Goal: Navigation & Orientation: Find specific page/section

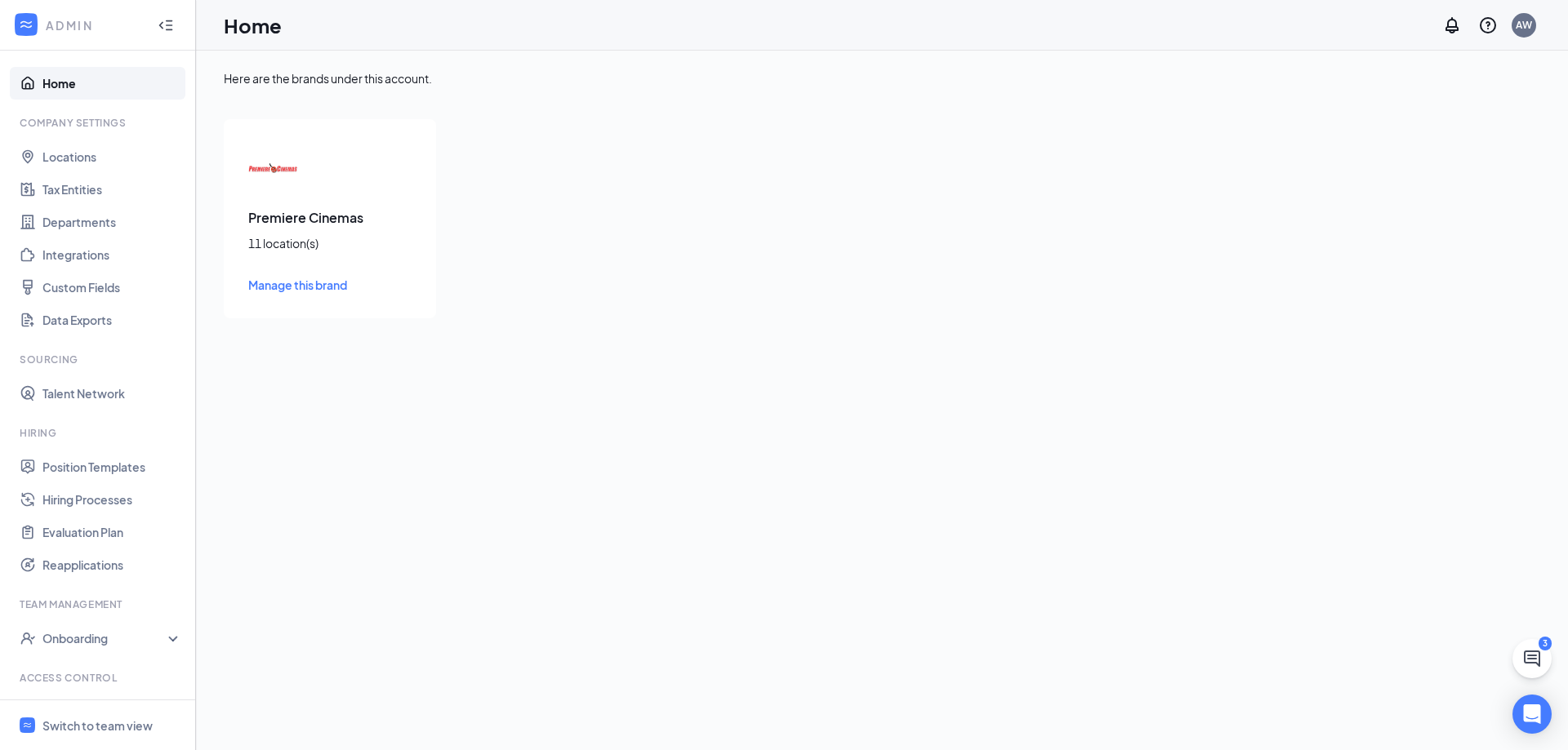
click at [276, 281] on span "Manage this brand" at bounding box center [297, 285] width 98 height 15
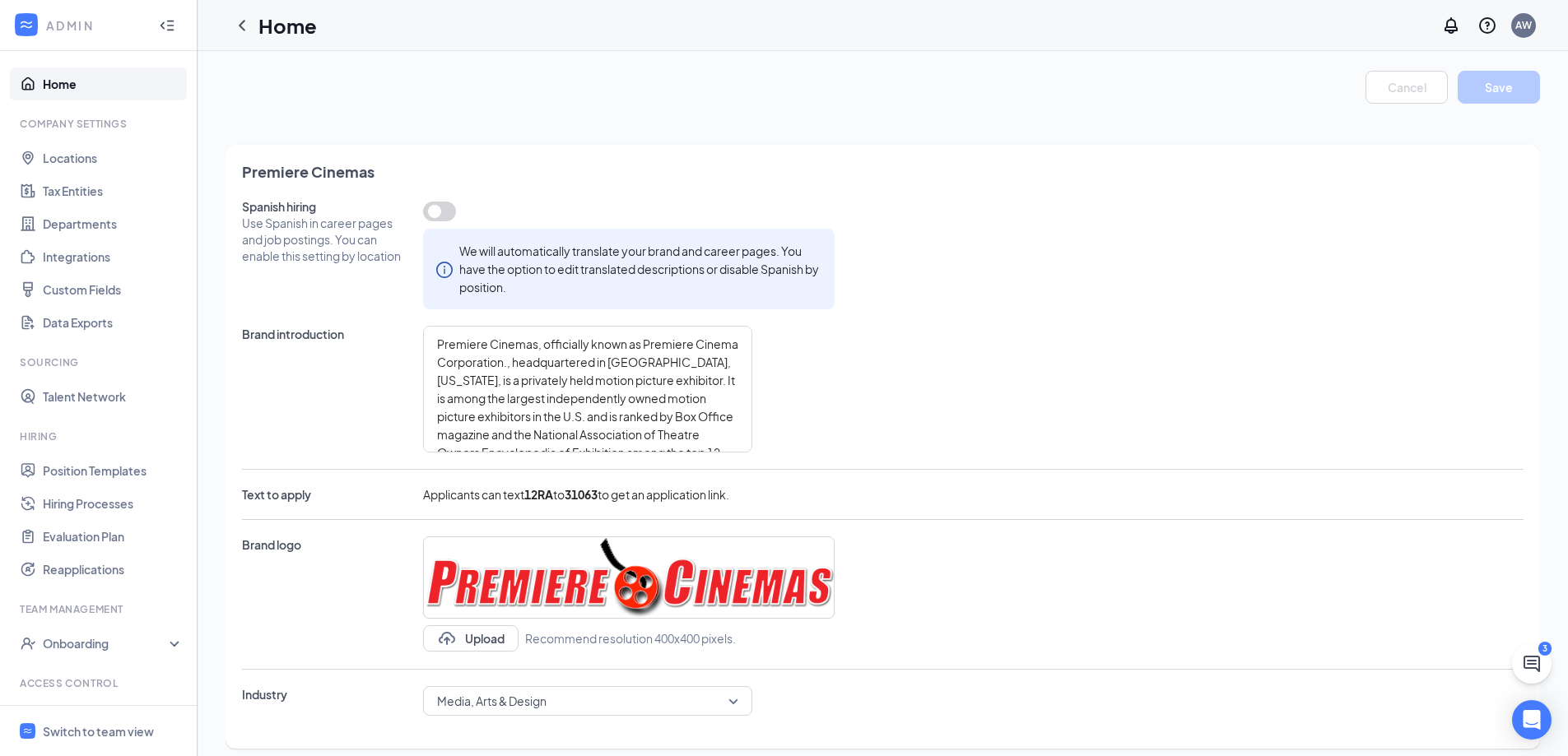
click at [49, 79] on link "Home" at bounding box center [113, 84] width 140 height 32
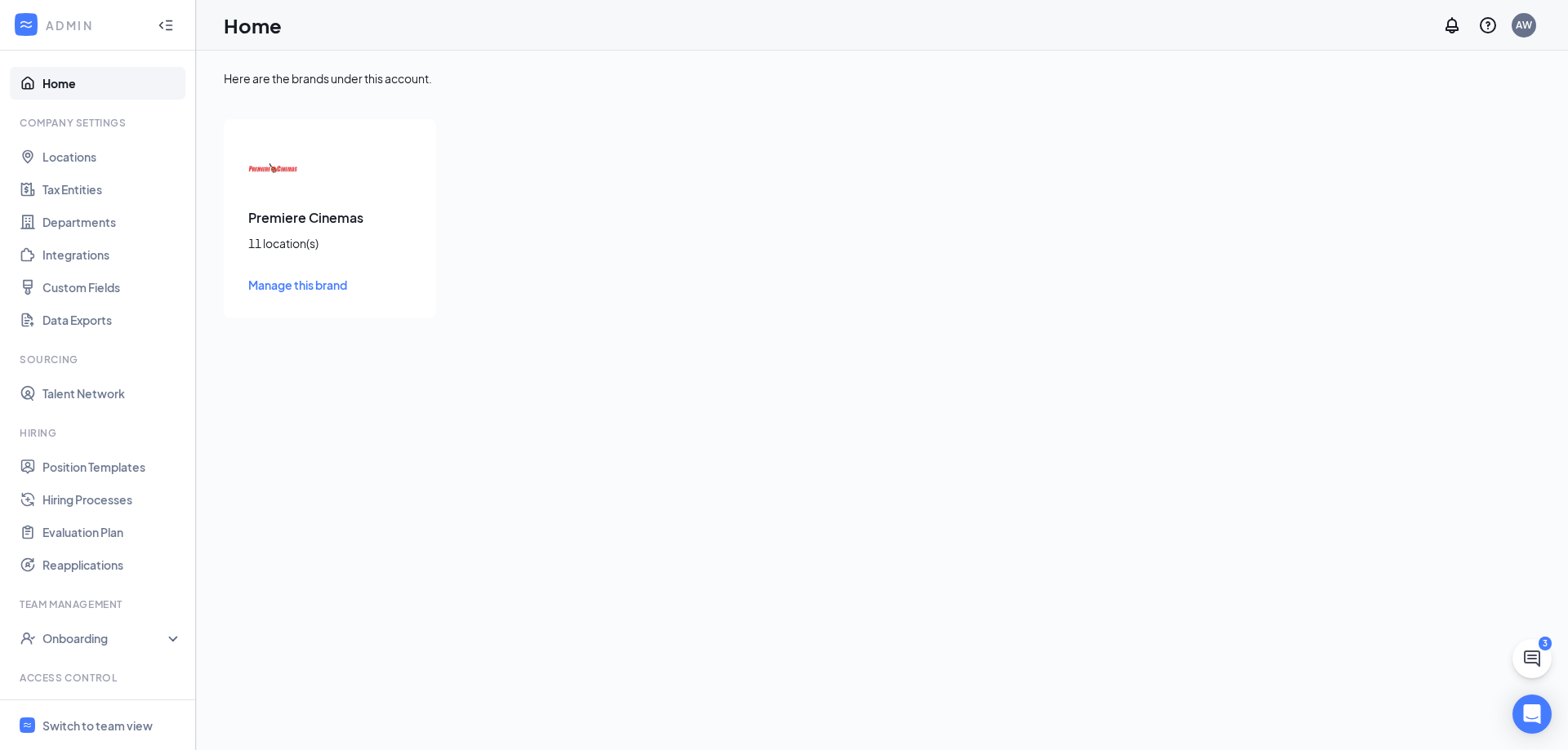
click at [157, 27] on icon "Collapse" at bounding box center [165, 25] width 16 height 16
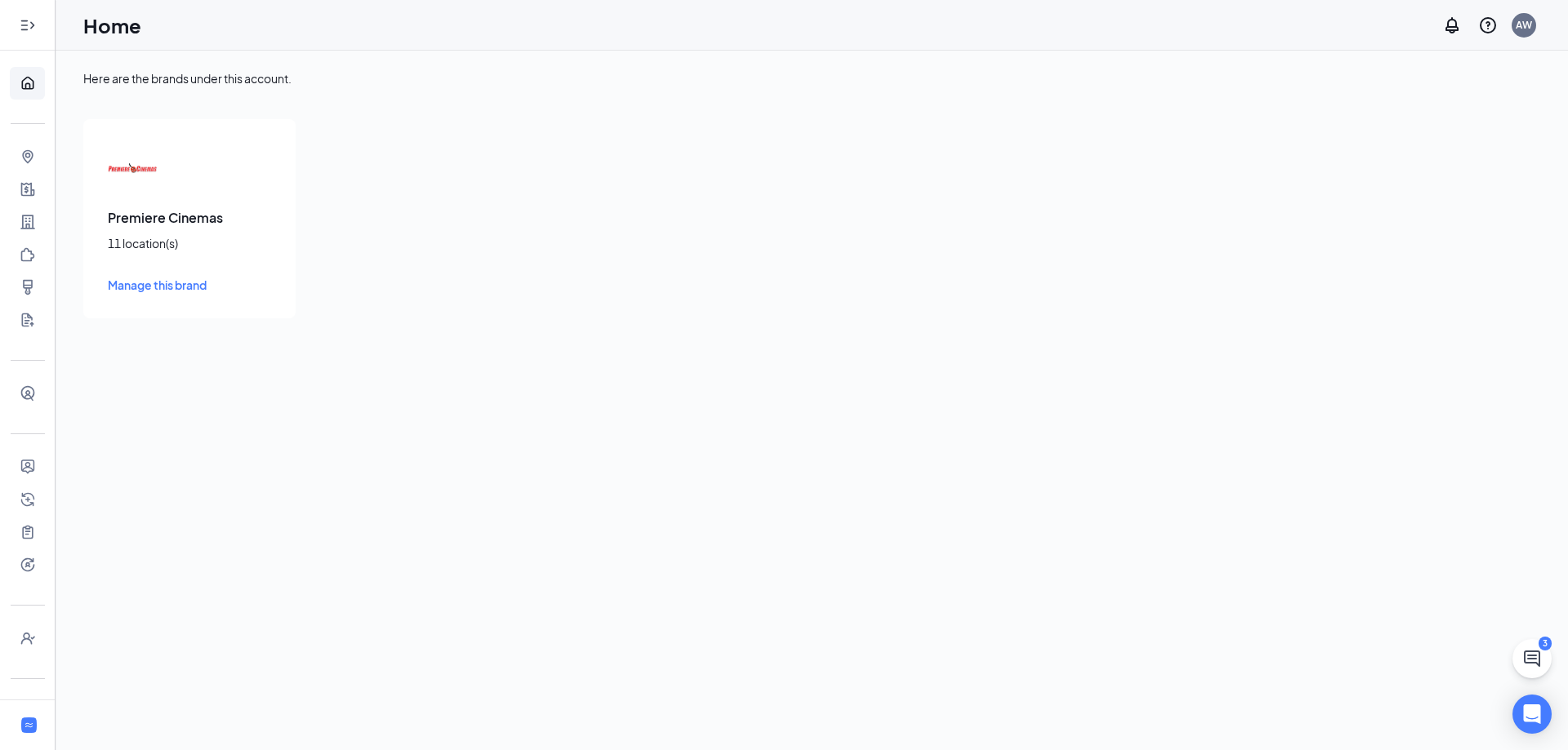
click at [26, 23] on icon "Expand" at bounding box center [27, 25] width 16 height 16
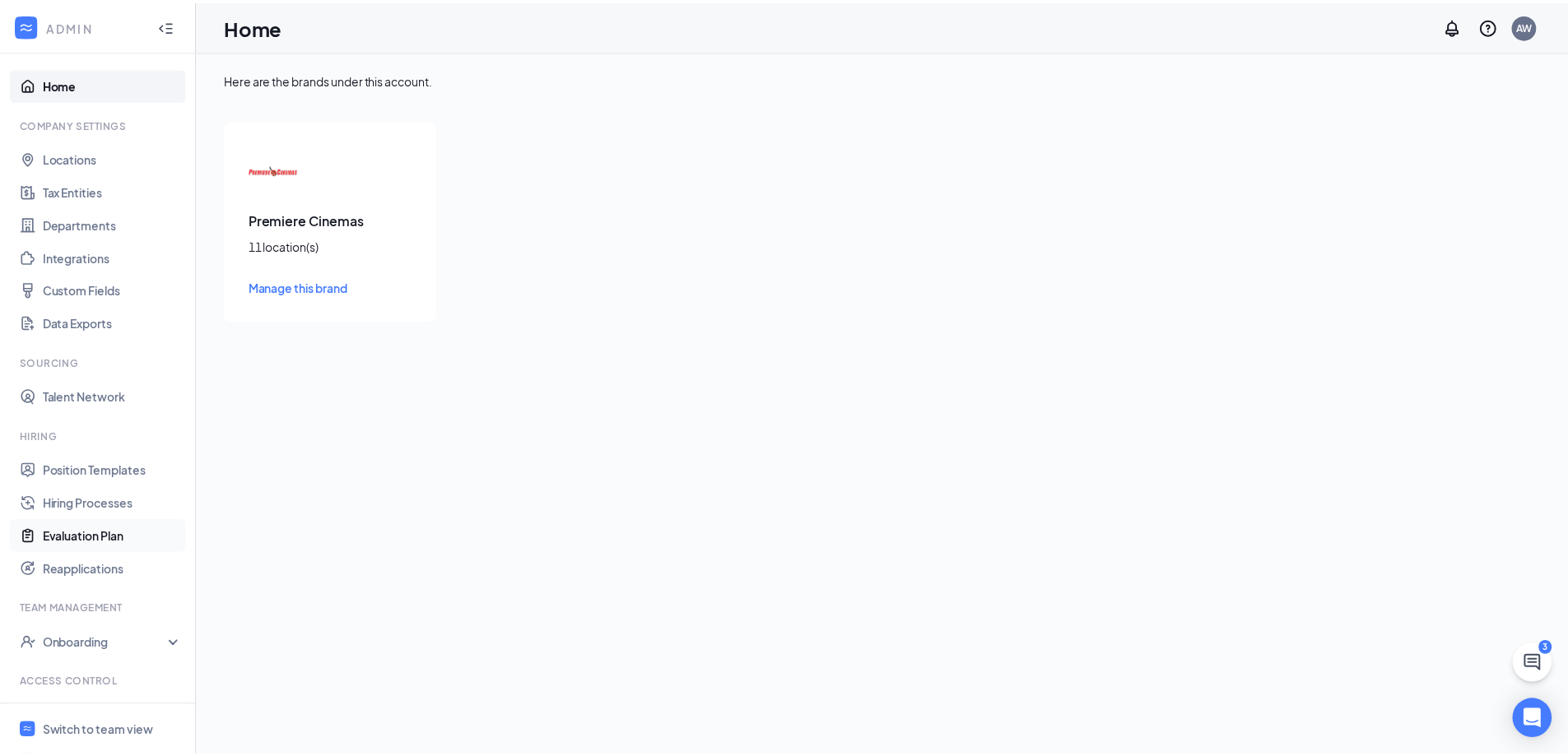
scroll to position [69, 0]
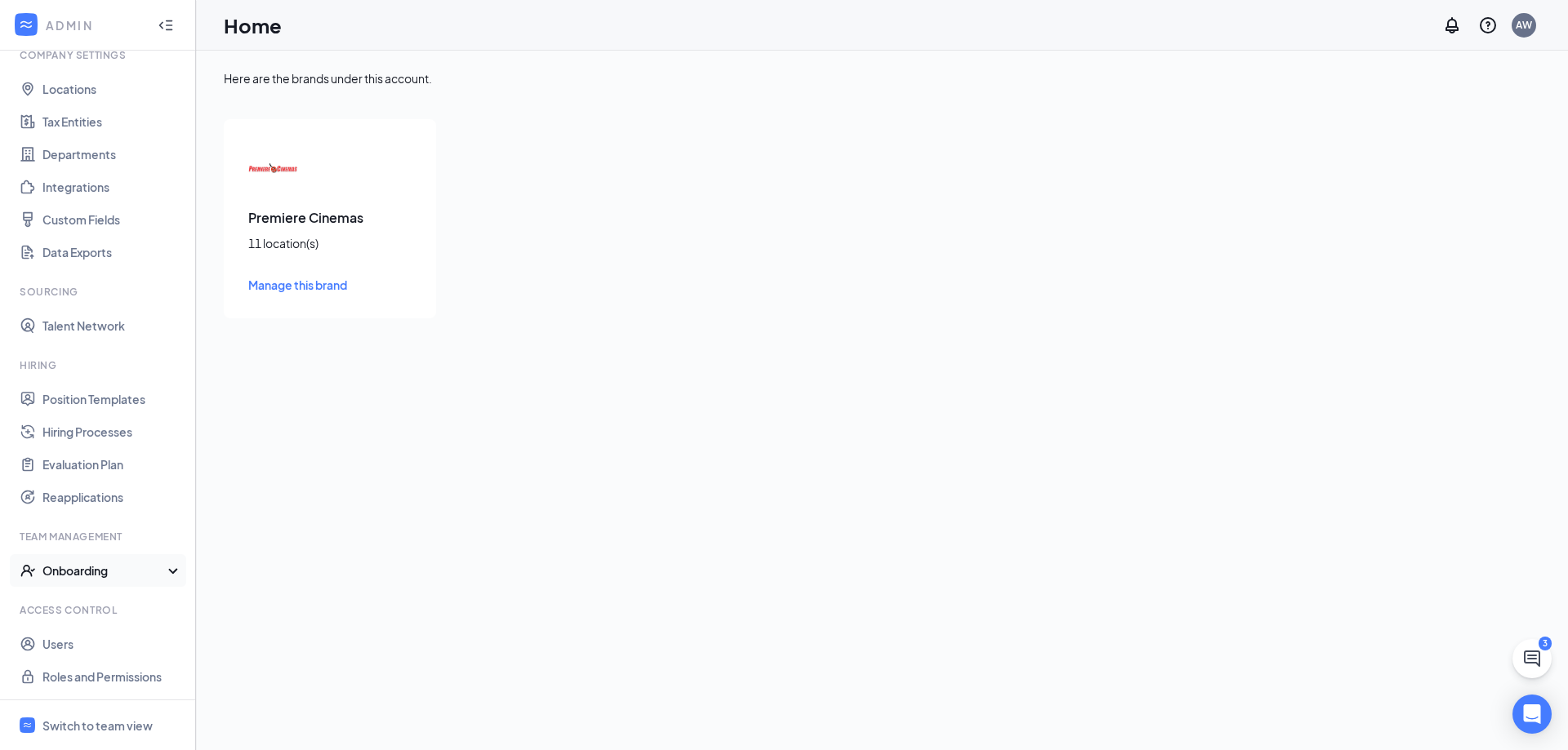
click at [169, 572] on icon at bounding box center [176, 572] width 13 height 0
click at [133, 603] on link "Onboarding Processes" at bounding box center [112, 603] width 139 height 32
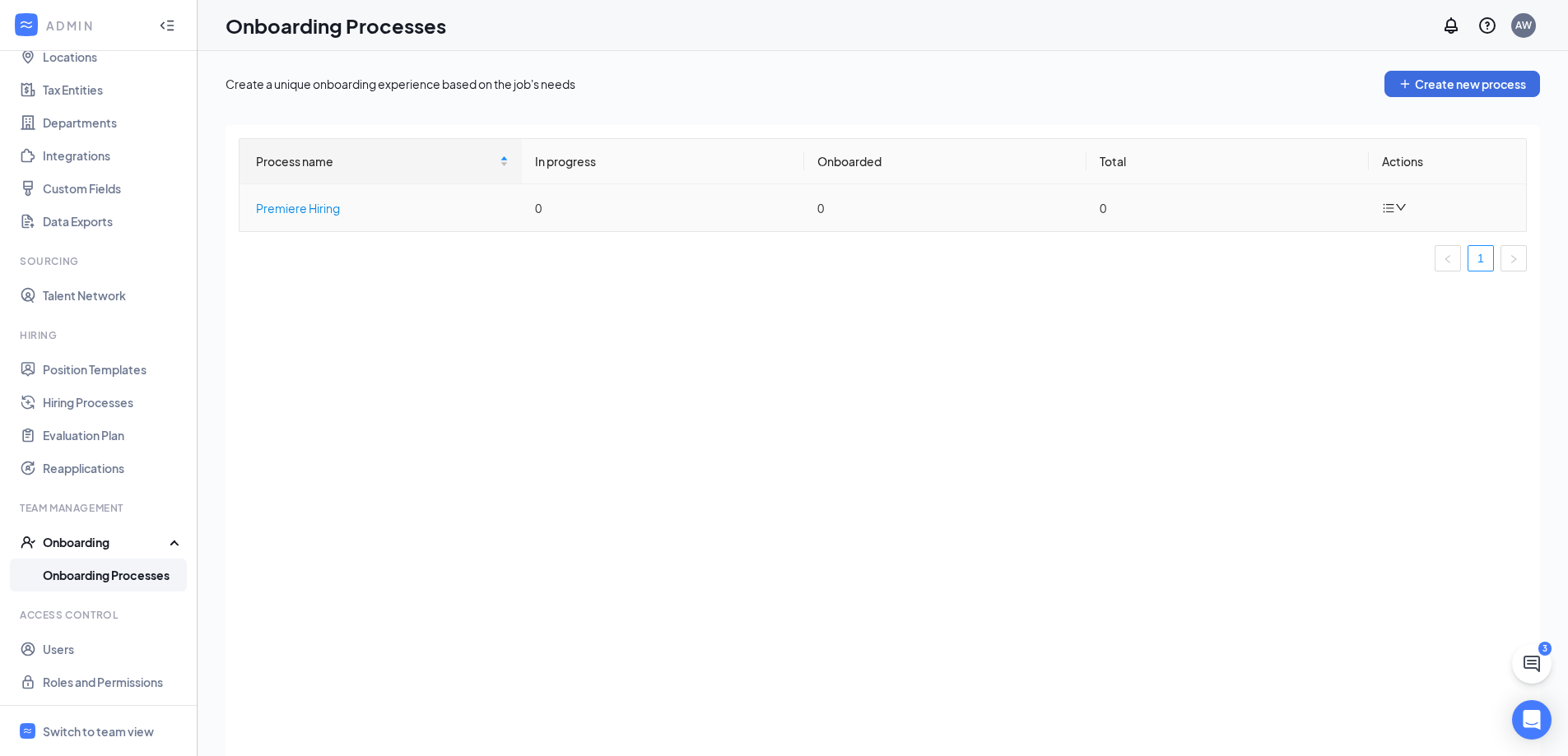
click at [311, 207] on div "Premiere Hiring" at bounding box center [382, 208] width 253 height 18
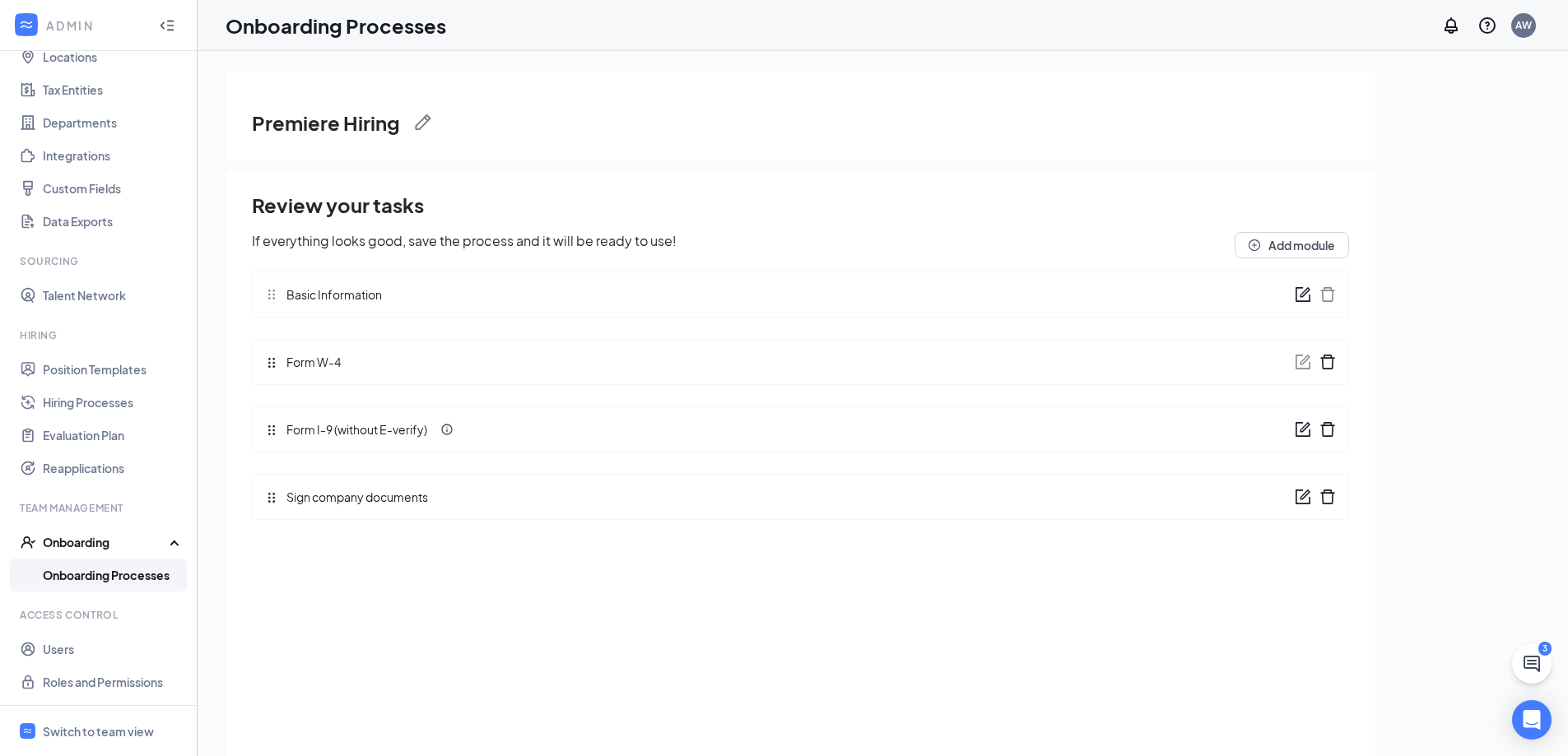
click at [161, 543] on div "Onboarding" at bounding box center [98, 542] width 198 height 32
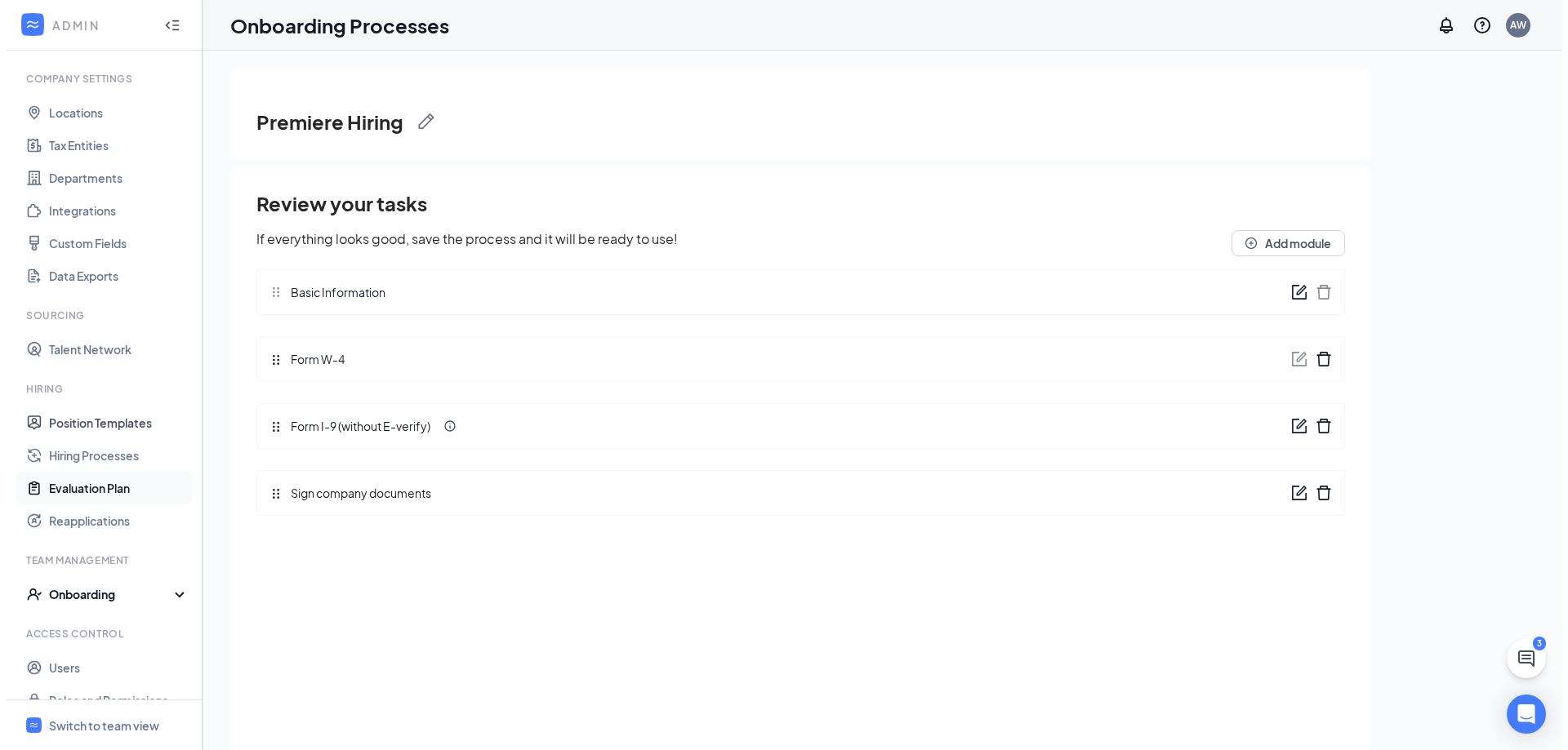
scroll to position [68, 0]
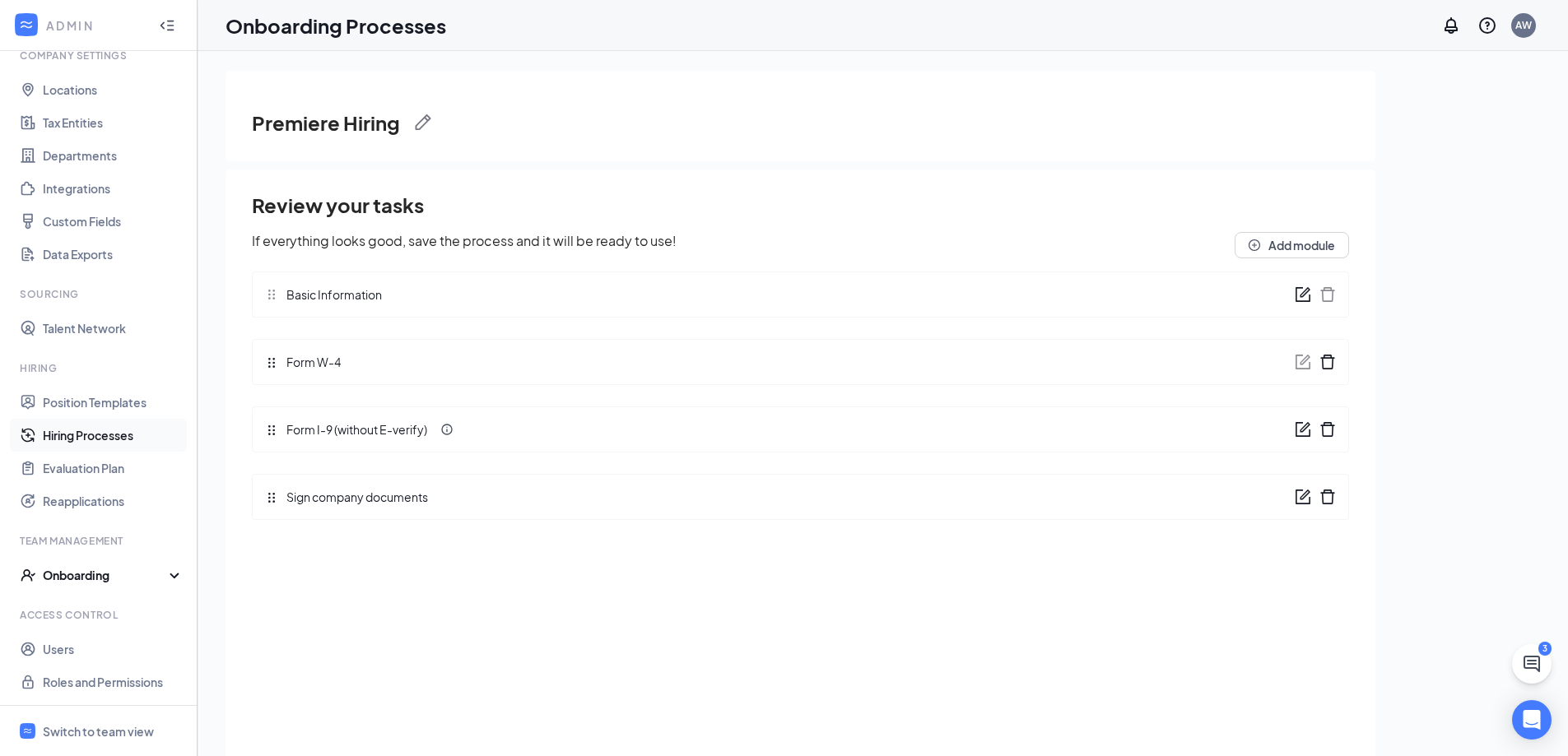
click at [123, 437] on link "Hiring Processes" at bounding box center [113, 435] width 140 height 32
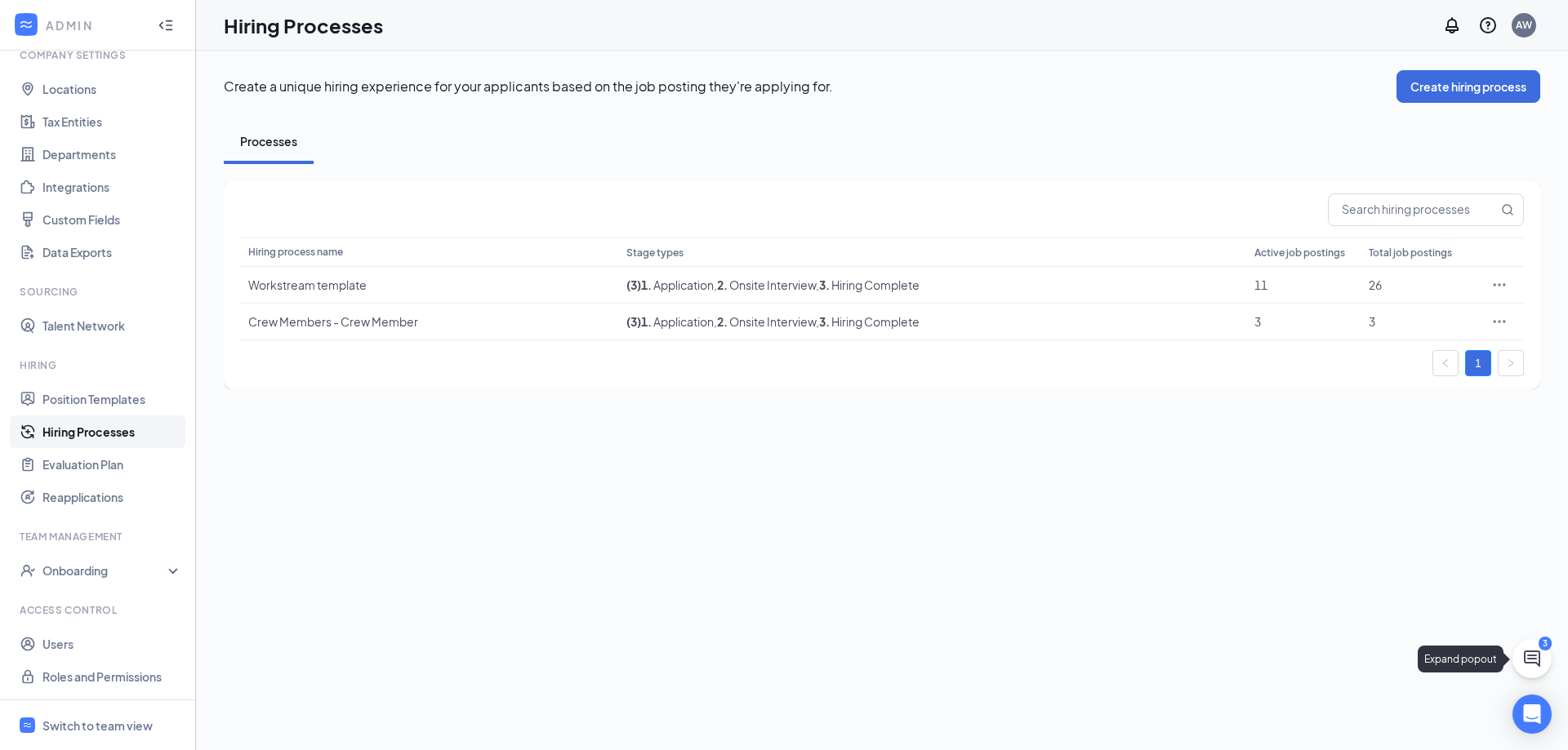
click at [1524, 655] on icon "ChatActive" at bounding box center [1531, 658] width 16 height 16
click at [1241, 730] on h3 "Chat" at bounding box center [1228, 729] width 29 height 18
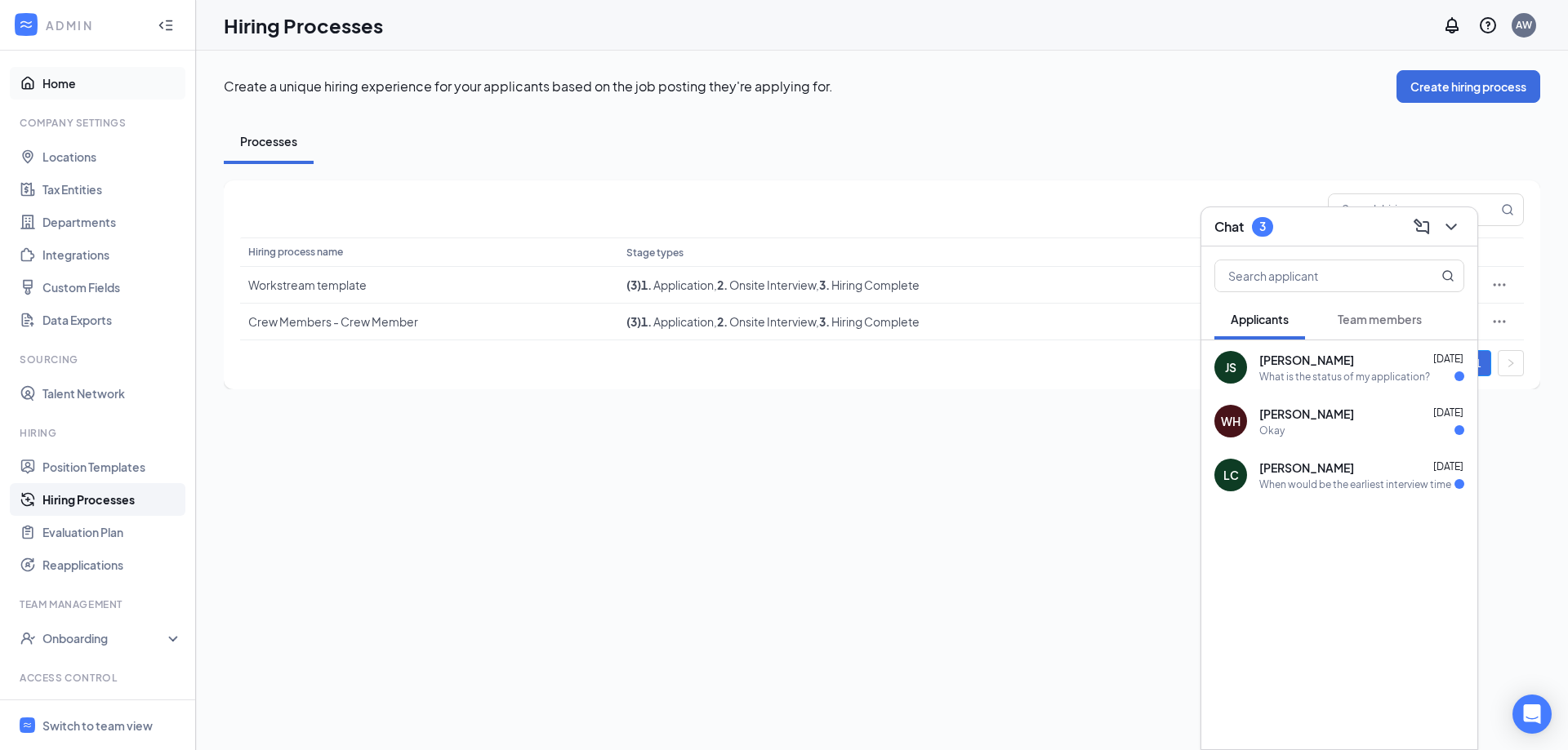
click at [56, 80] on link "Home" at bounding box center [112, 83] width 139 height 32
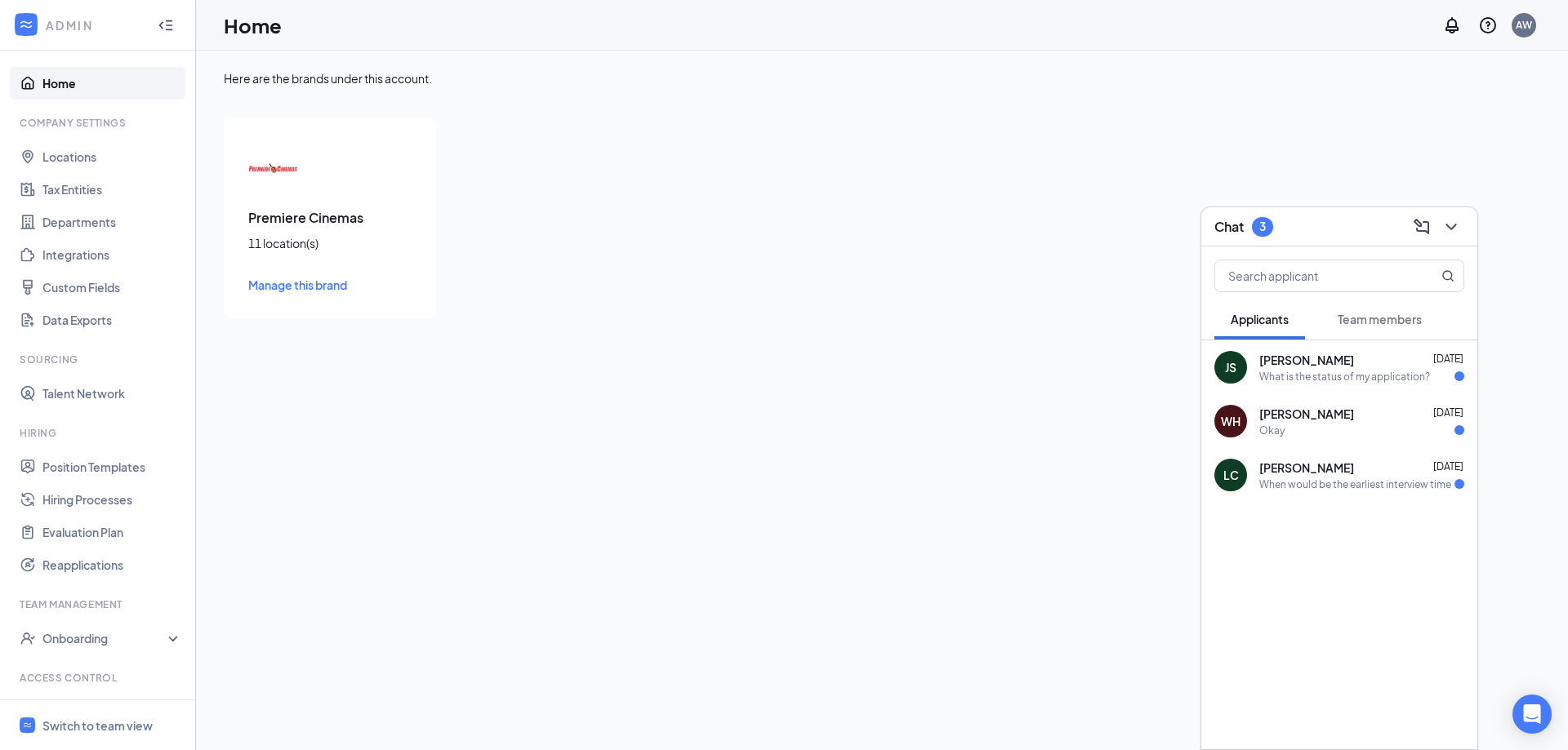
click at [27, 15] on div at bounding box center [26, 25] width 29 height 29
click at [164, 23] on div at bounding box center [166, 25] width 32 height 32
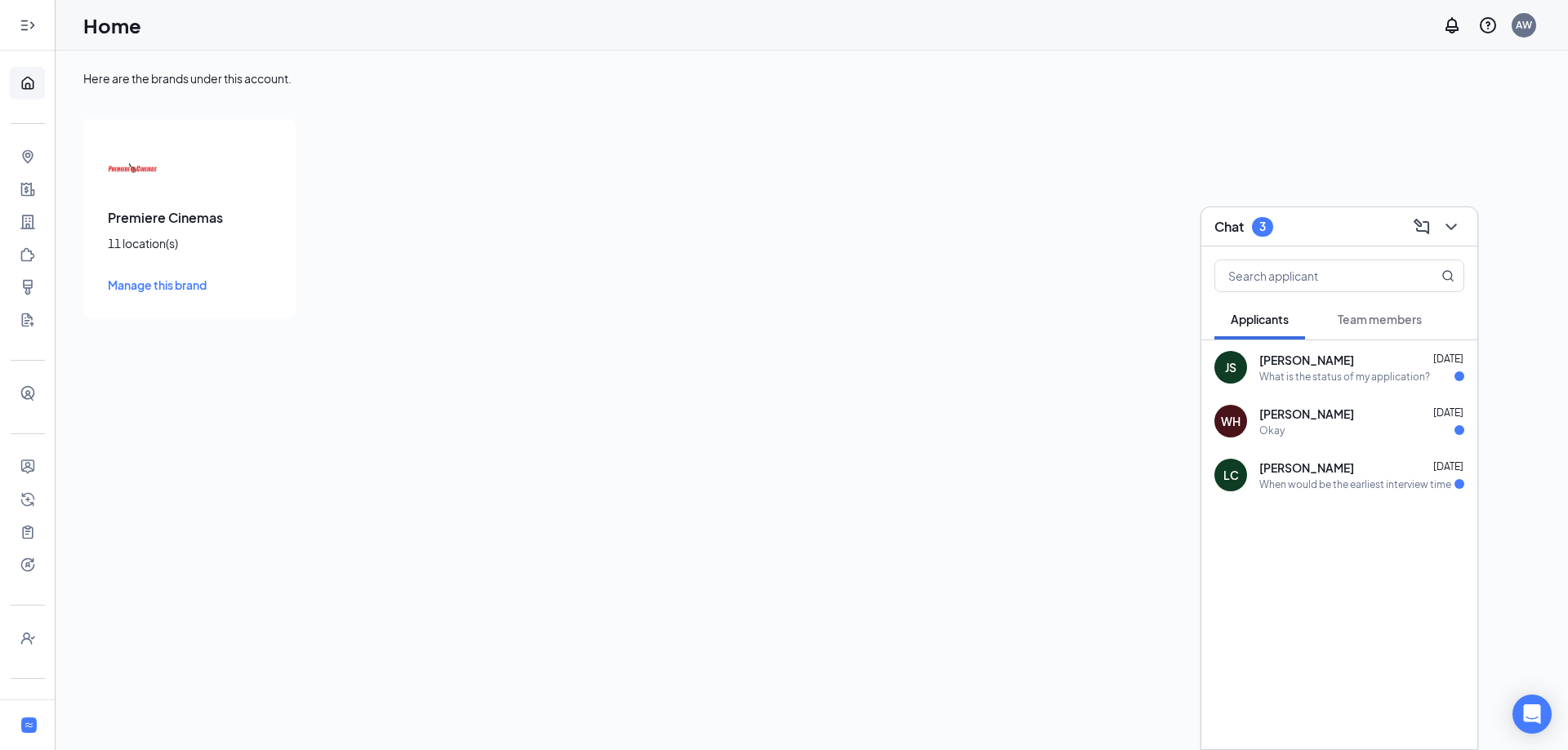
click at [20, 24] on icon "Expand" at bounding box center [27, 25] width 16 height 16
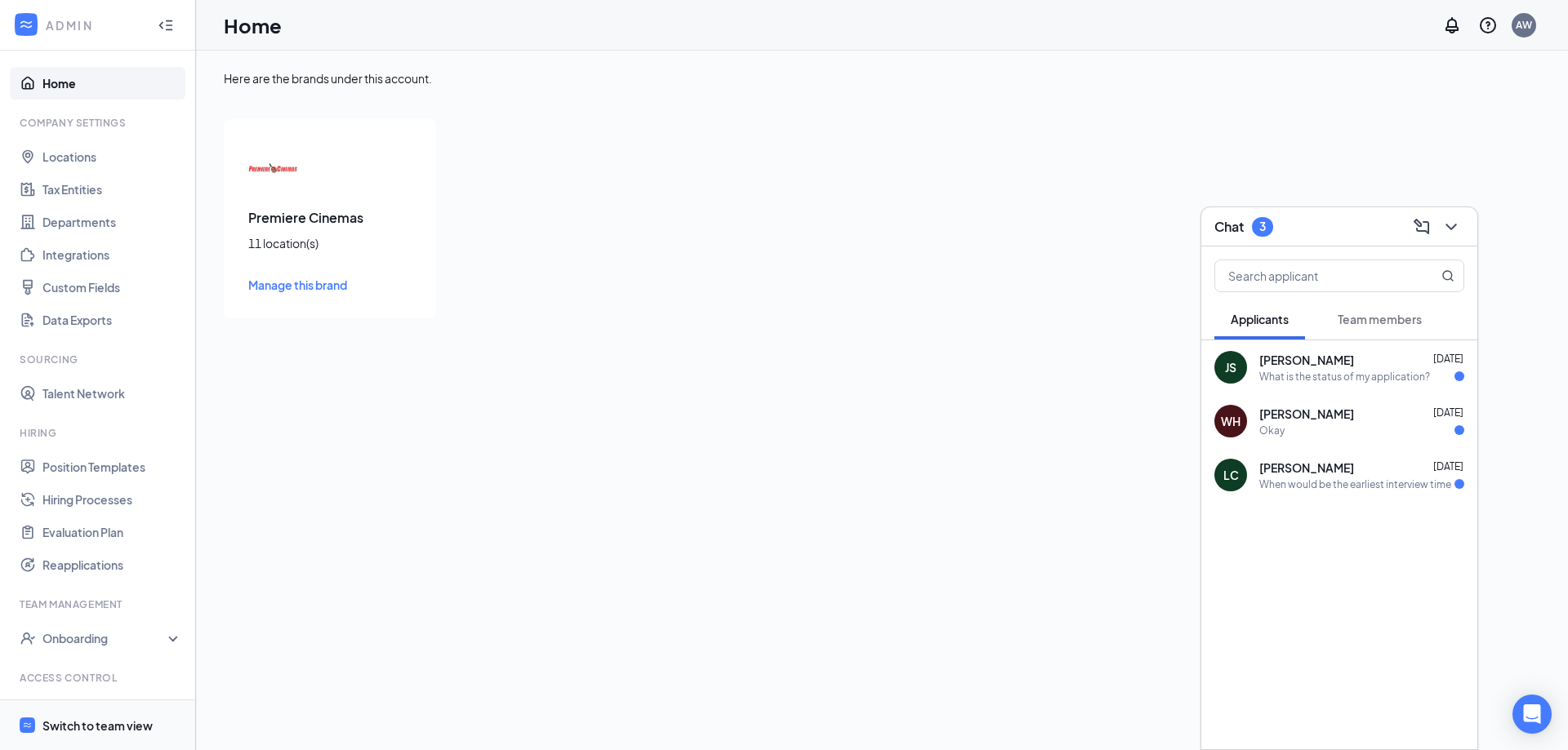
click at [108, 721] on div "Switch to team view" at bounding box center [98, 725] width 110 height 16
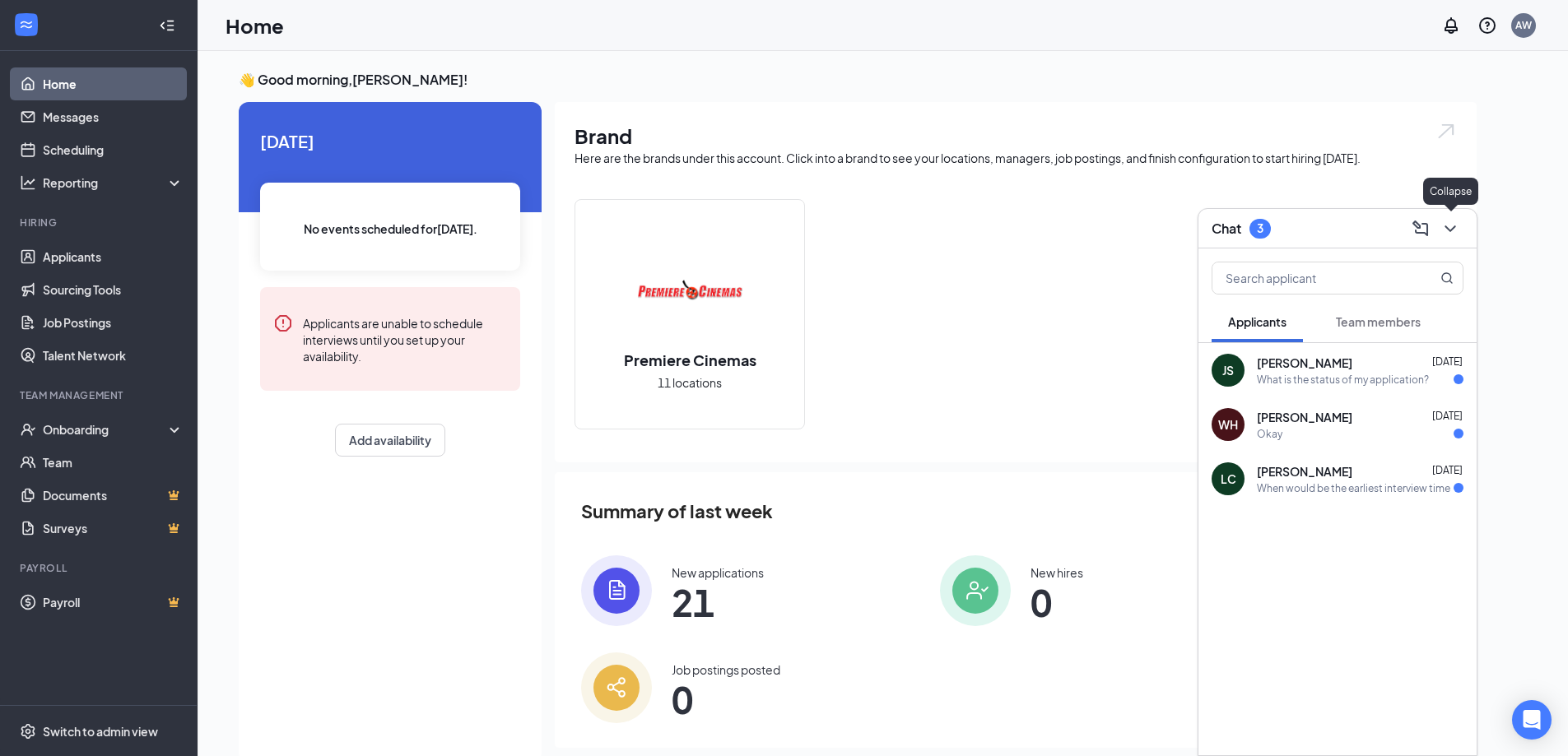
click at [1445, 225] on icon "ChevronDown" at bounding box center [1450, 228] width 20 height 20
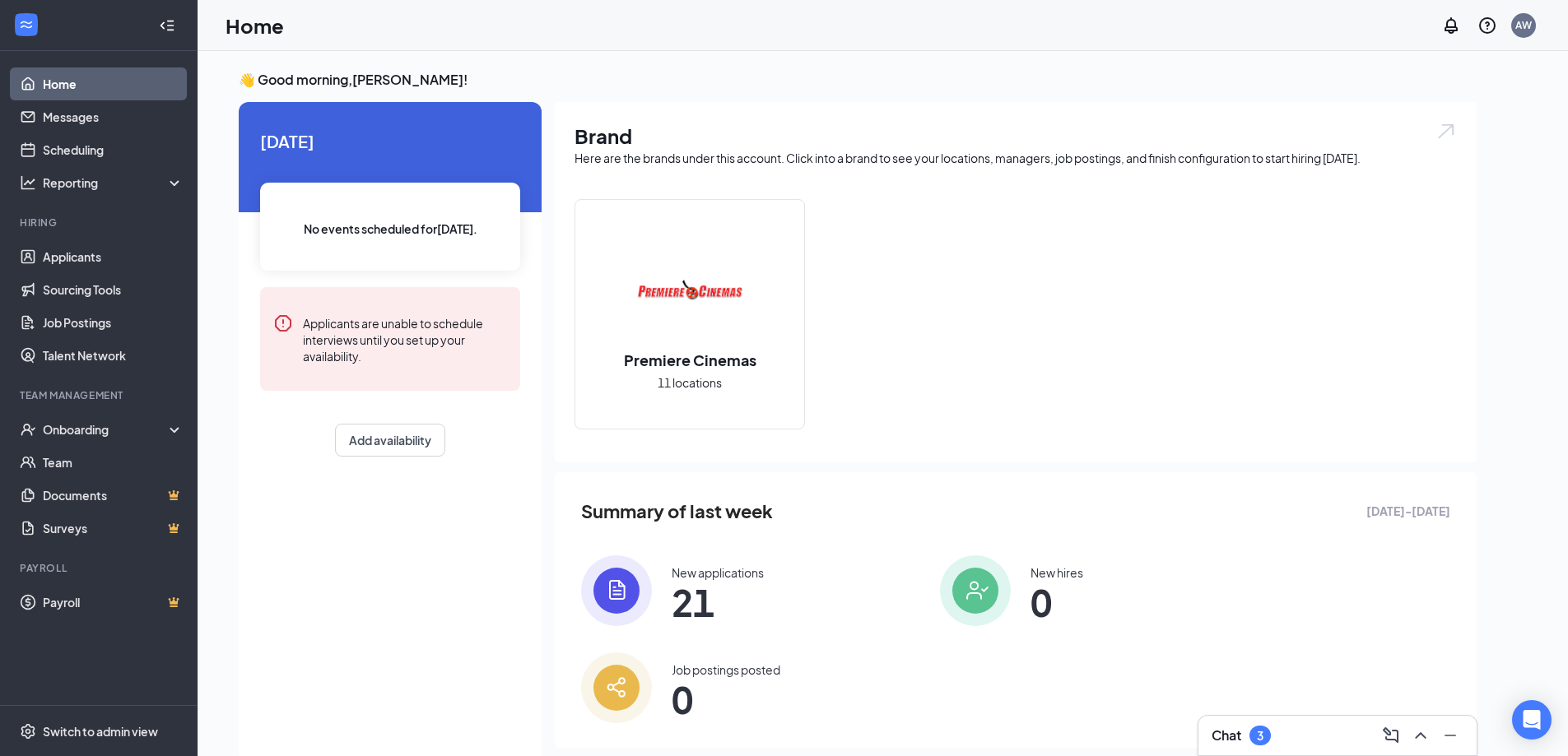
click at [711, 601] on span "21" at bounding box center [718, 602] width 93 height 30
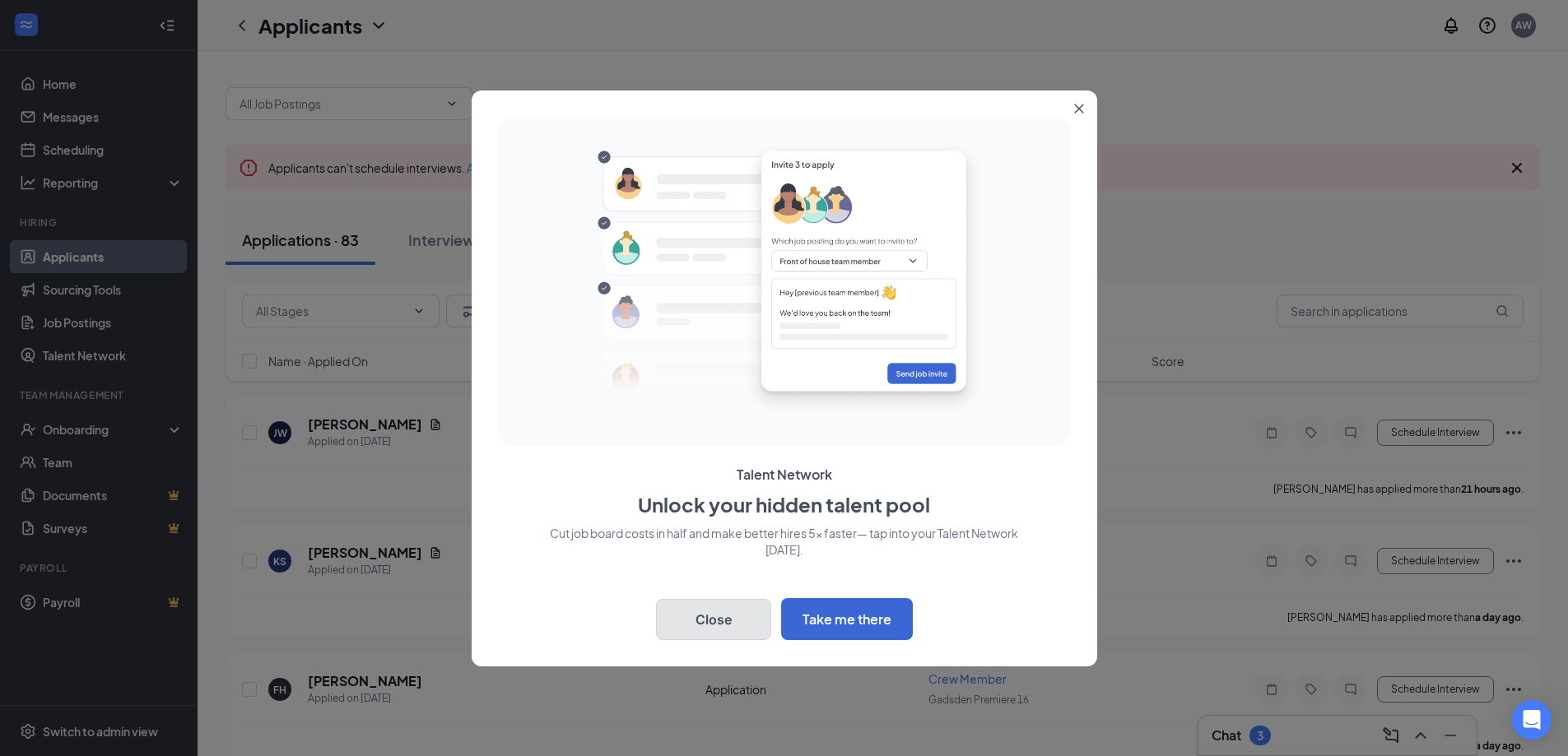
click at [705, 619] on button "Close" at bounding box center [713, 620] width 115 height 41
